Goal: Communication & Community: Answer question/provide support

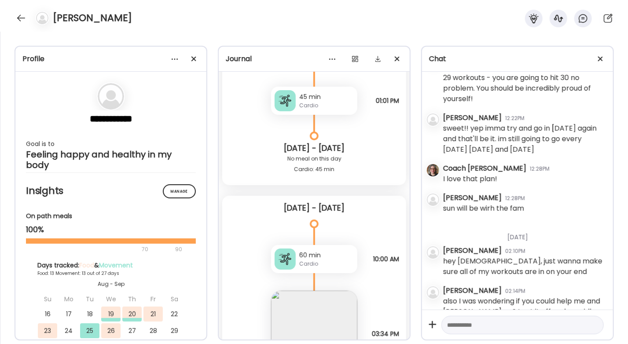
scroll to position [6515, 0]
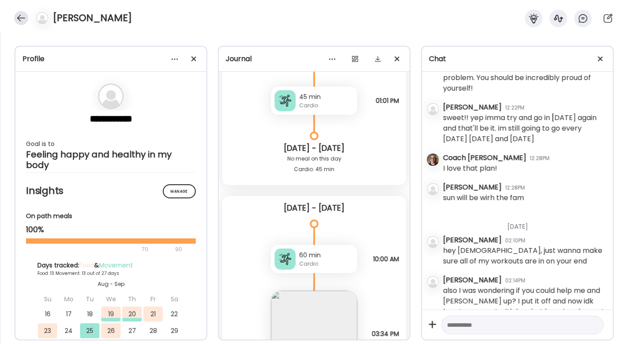
click at [26, 19] on div at bounding box center [21, 18] width 14 height 14
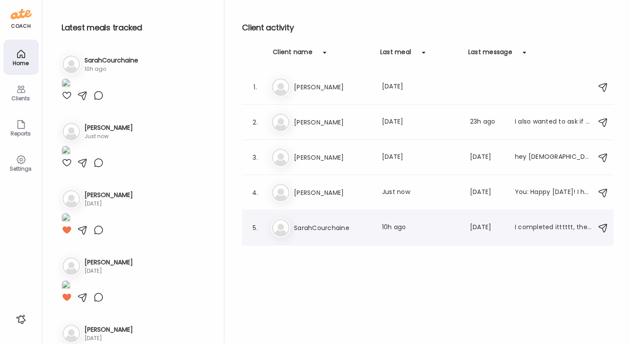
click at [220, 223] on h3 "SarahCourchaine" at bounding box center [332, 228] width 77 height 11
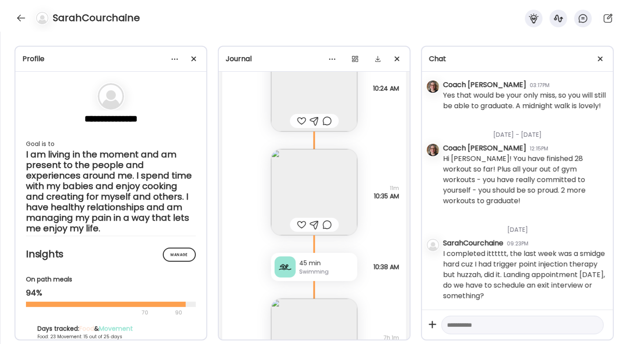
scroll to position [7332, 0]
click at [220, 327] on textarea at bounding box center [514, 325] width 135 height 11
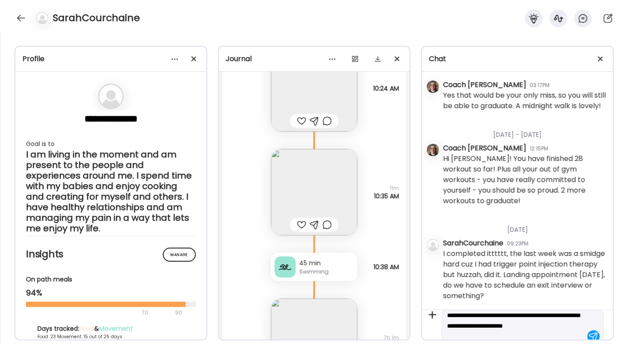
scroll to position [20, 0]
type textarea "**********"
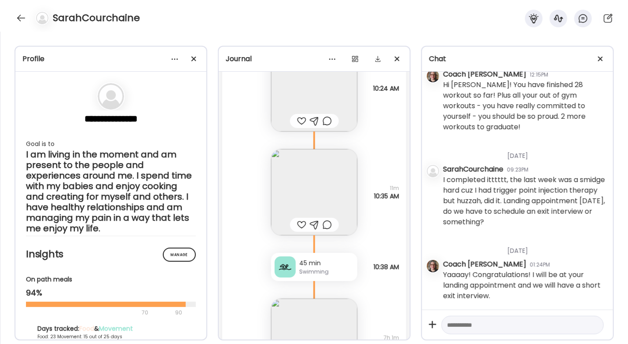
scroll to position [7407, 0]
click at [20, 20] on div at bounding box center [21, 18] width 14 height 14
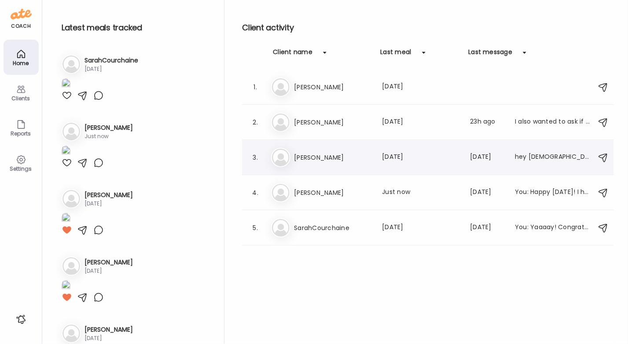
click at [220, 158] on h3 "[PERSON_NAME]" at bounding box center [332, 157] width 77 height 11
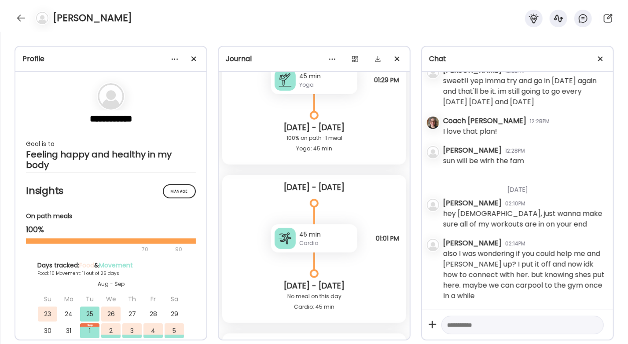
scroll to position [5204, 0]
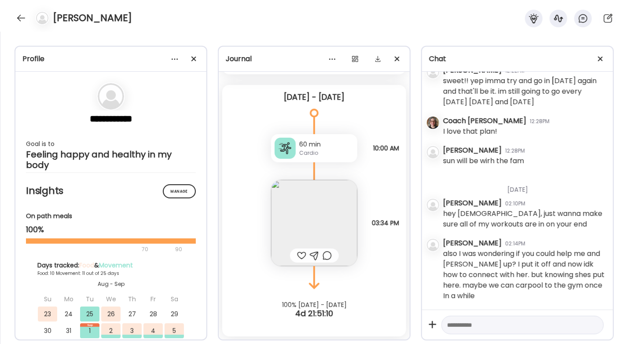
click at [220, 328] on textarea at bounding box center [514, 325] width 135 height 11
type textarea "**********"
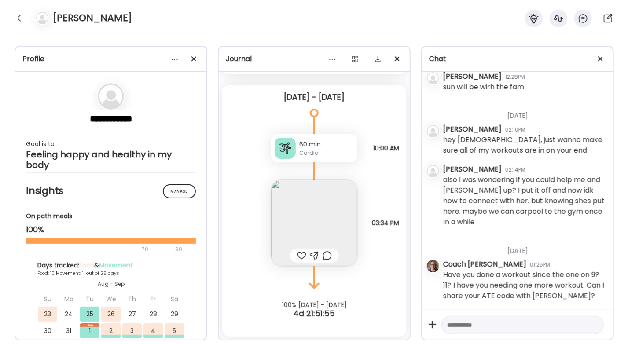
scroll to position [6755, 0]
click at [19, 16] on div at bounding box center [21, 18] width 14 height 14
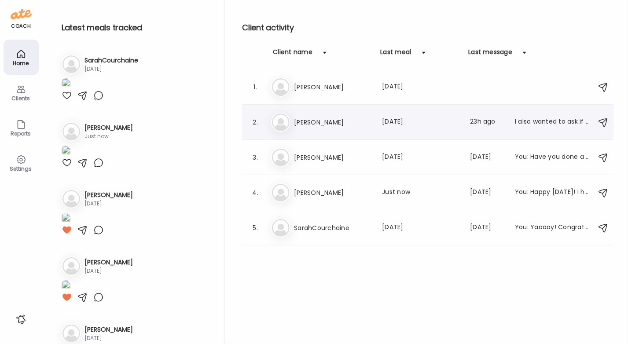
click at [220, 124] on h3 "[PERSON_NAME]" at bounding box center [332, 122] width 77 height 11
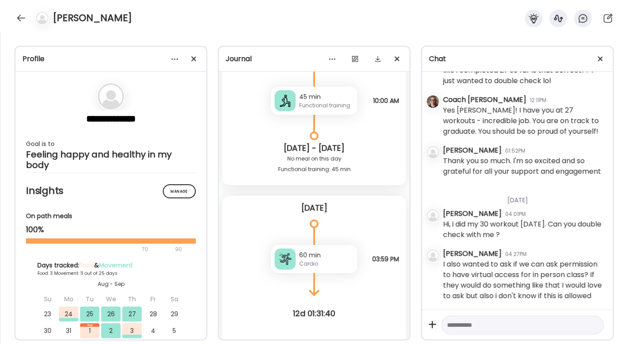
scroll to position [1995, 0]
click at [220, 323] on textarea at bounding box center [514, 325] width 135 height 11
type textarea "**********"
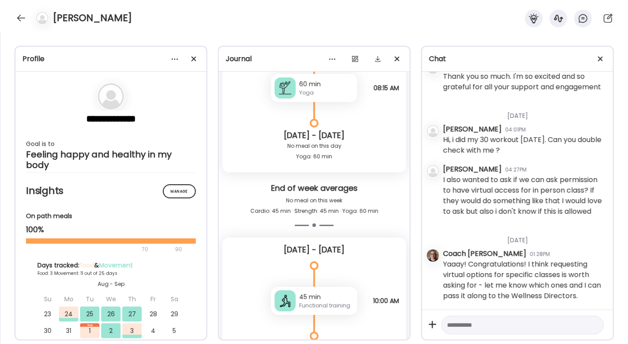
scroll to position [5134, 0]
